Goal: Task Accomplishment & Management: Manage account settings

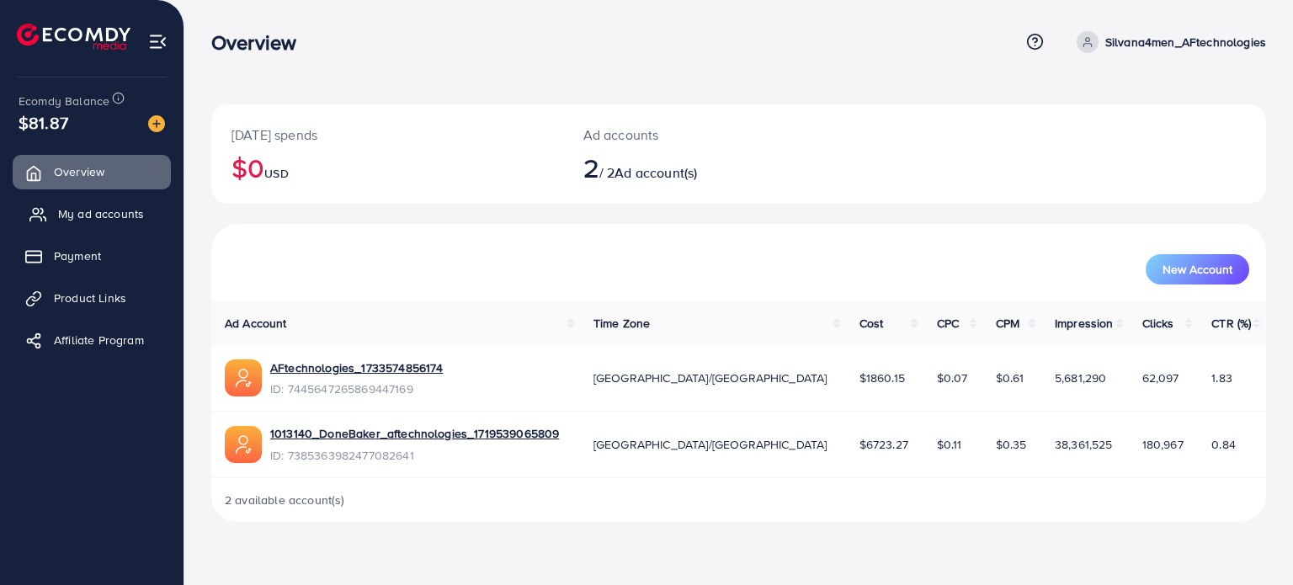
click at [104, 210] on span "My ad accounts" at bounding box center [101, 213] width 86 height 17
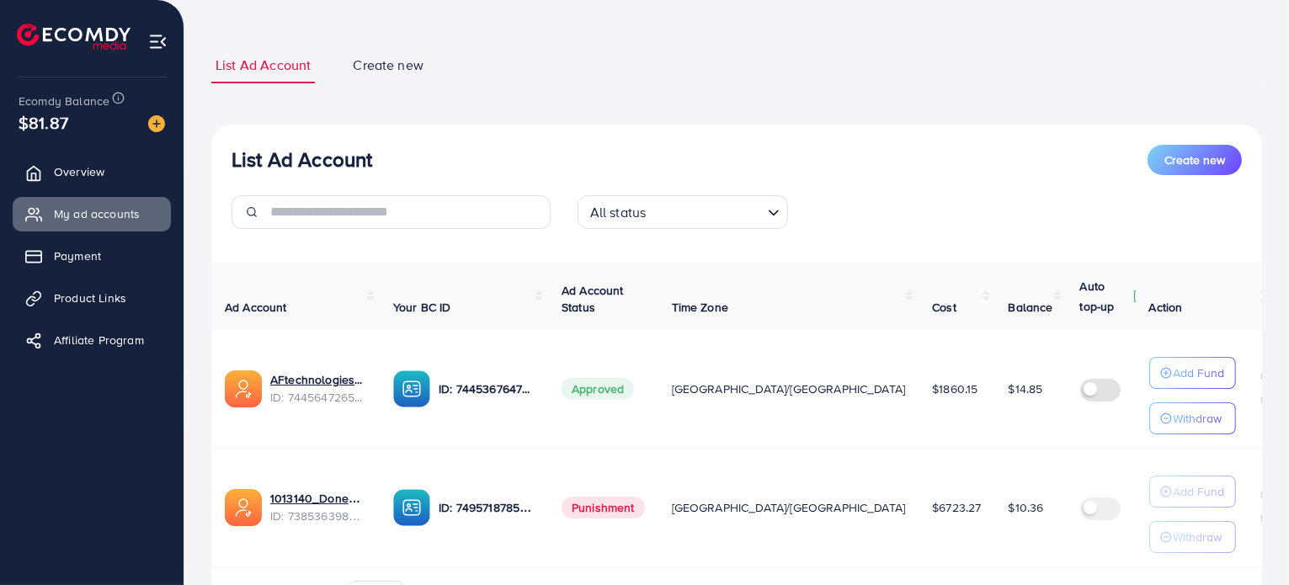
scroll to position [168, 0]
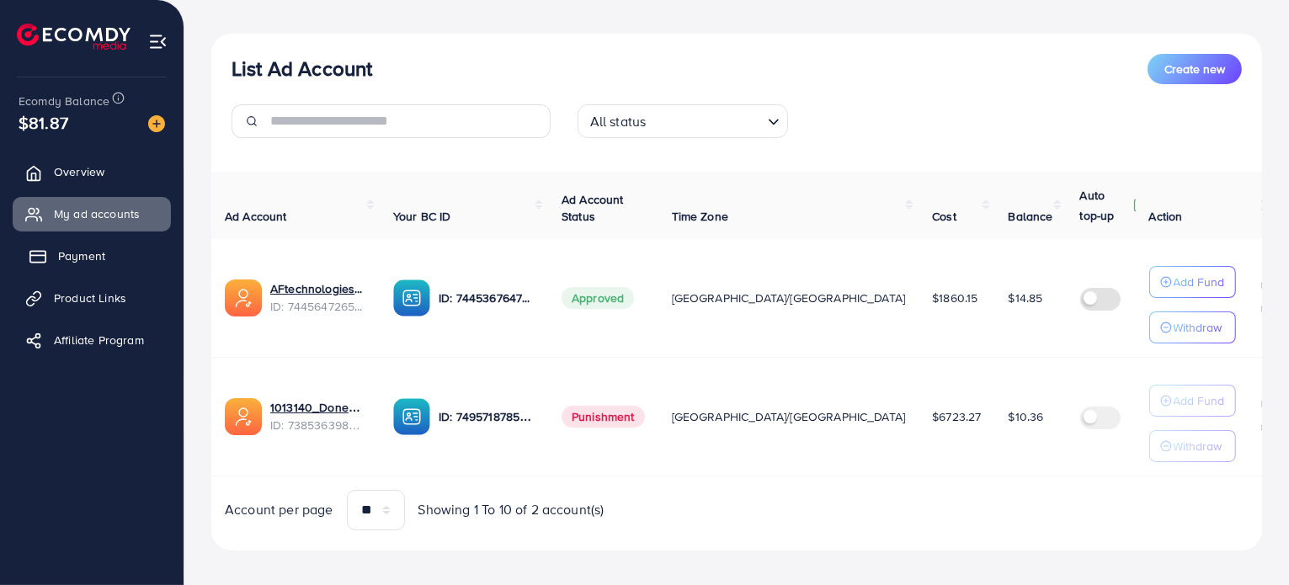
click at [131, 251] on link "Payment" at bounding box center [92, 256] width 158 height 34
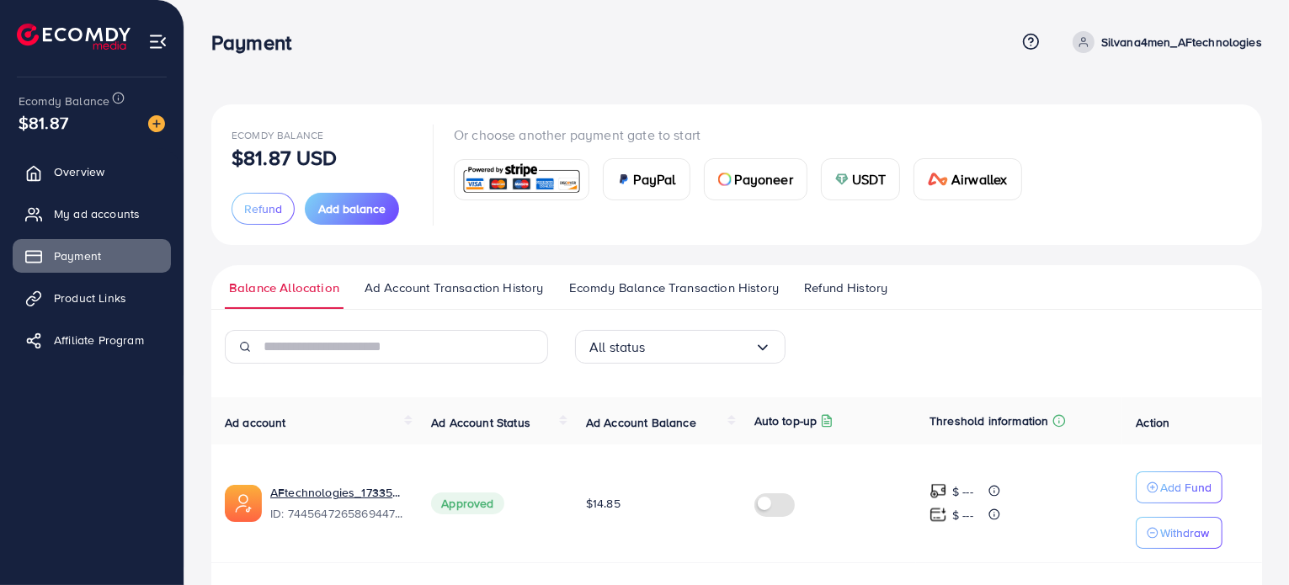
click at [555, 186] on img at bounding box center [522, 180] width 124 height 36
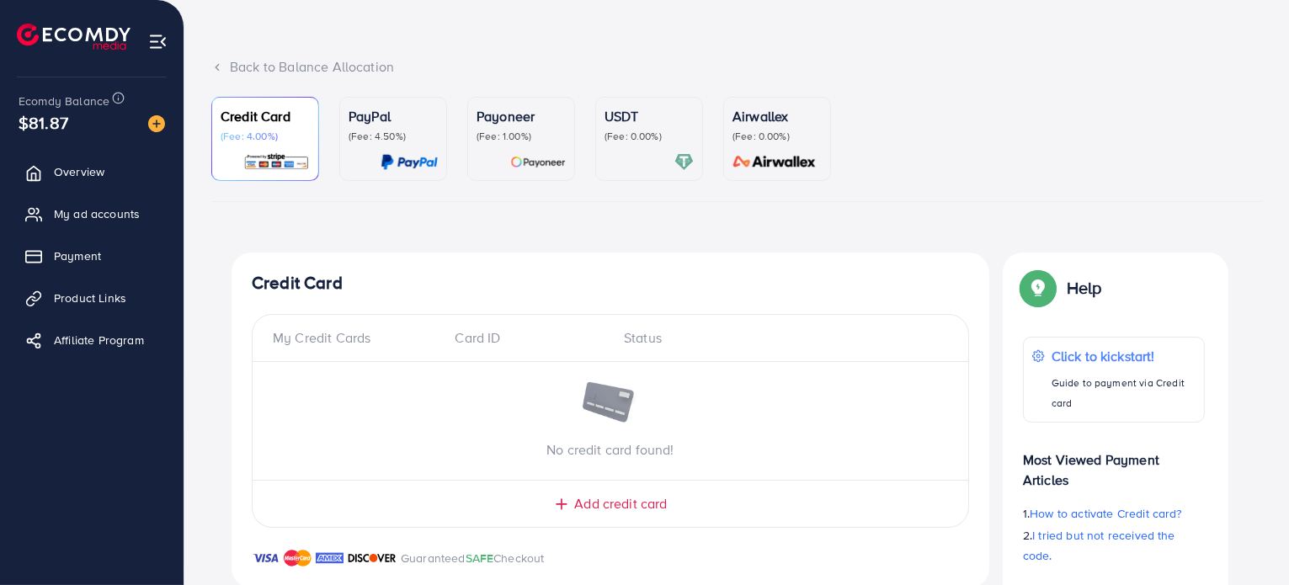
scroll to position [161, 0]
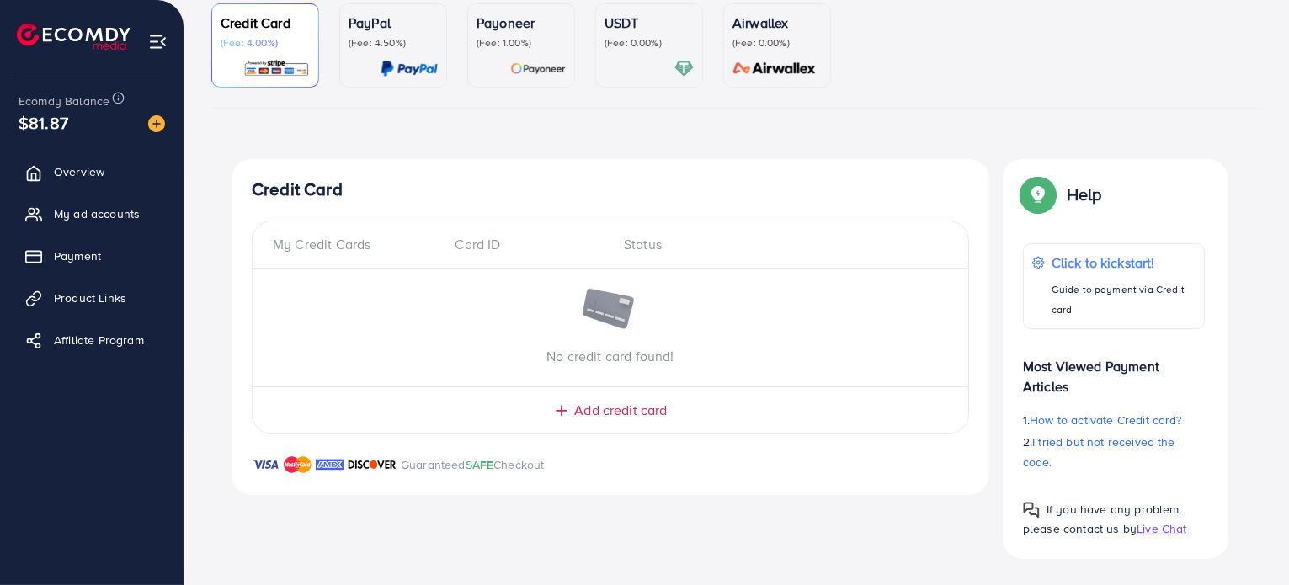
click at [631, 410] on span "Add credit card" at bounding box center [620, 410] width 93 height 19
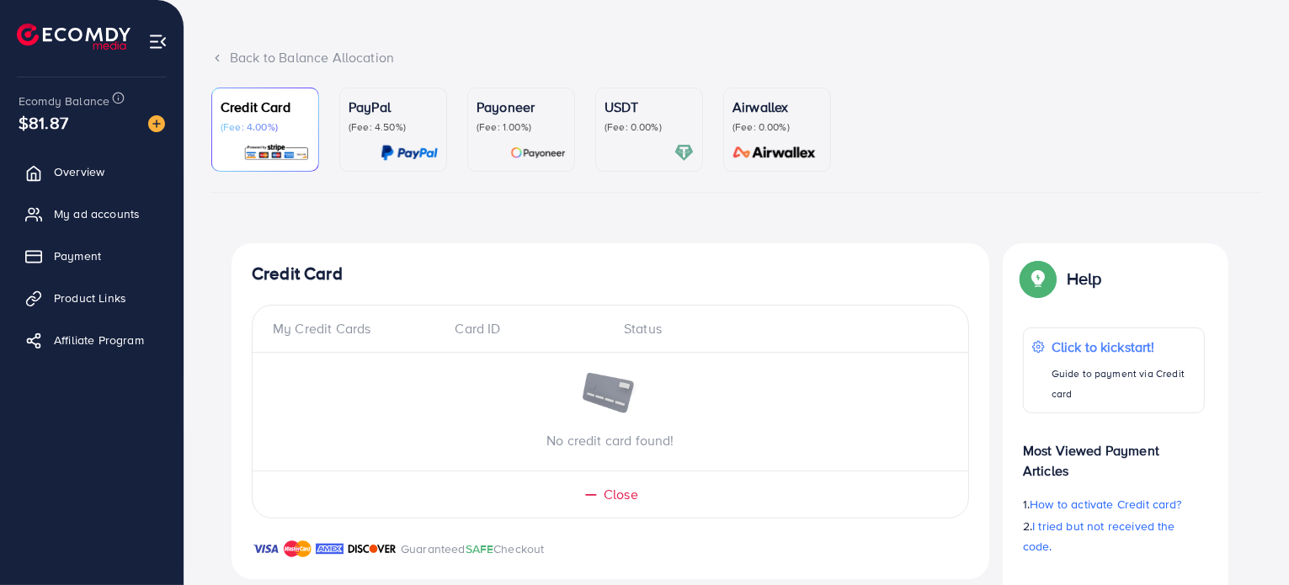
scroll to position [0, 0]
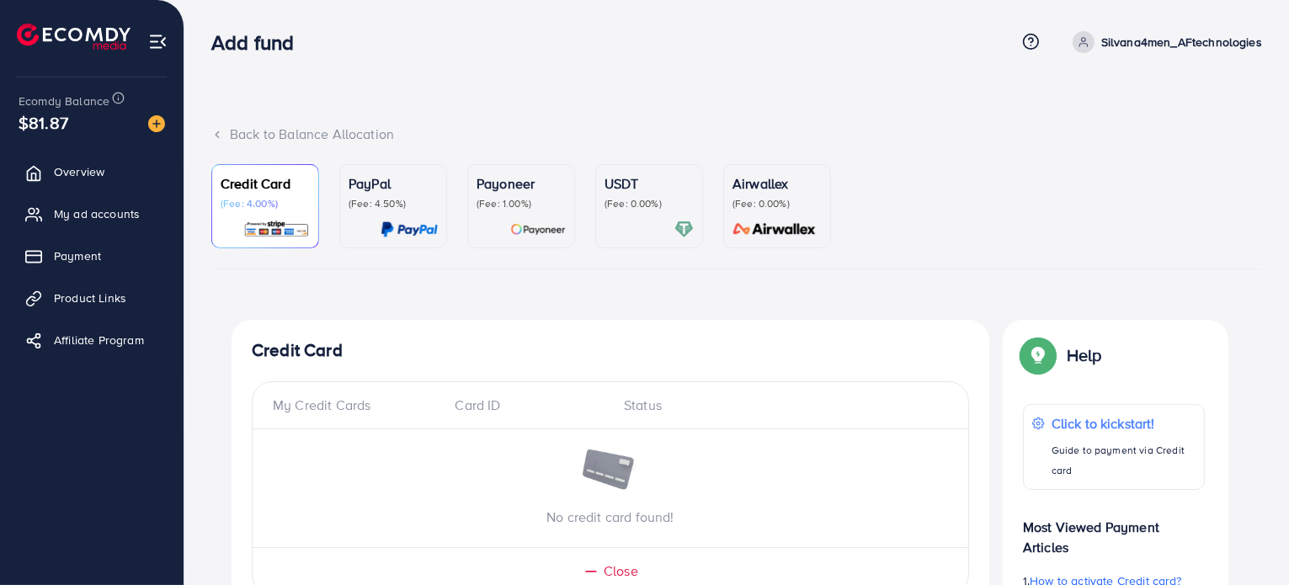
click at [1128, 36] on p "Silvana4men_AFtechnologies" at bounding box center [1181, 42] width 161 height 20
click at [1153, 141] on span "Log out" at bounding box center [1160, 138] width 45 height 20
